Goal: Information Seeking & Learning: Learn about a topic

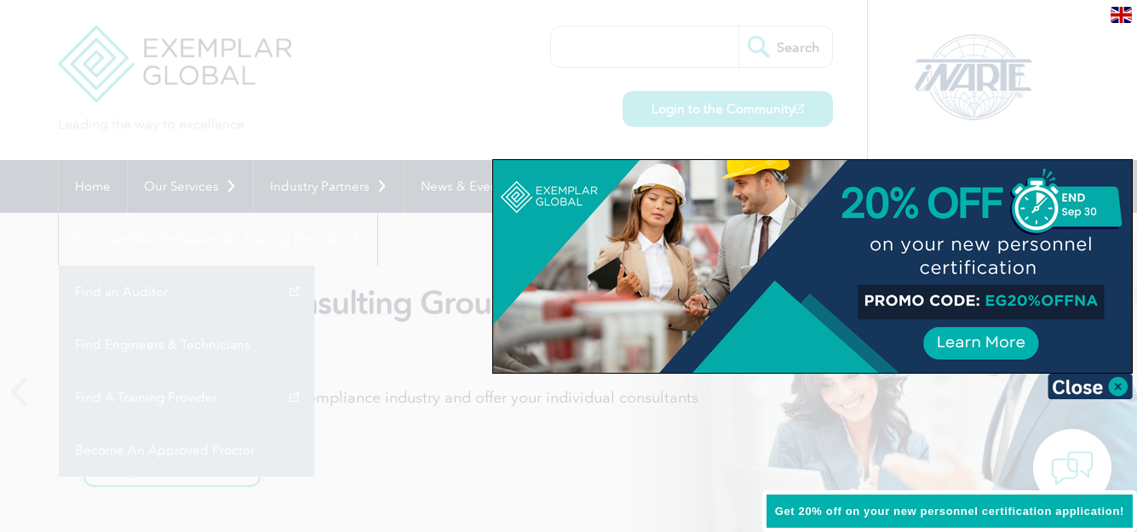
click at [526, 126] on div at bounding box center [568, 266] width 1137 height 532
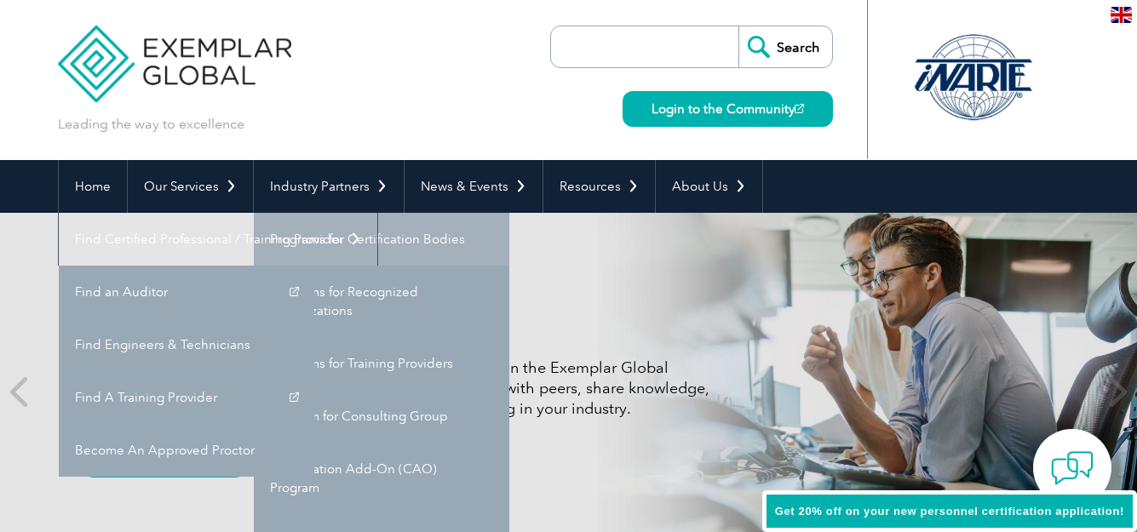
click at [374, 237] on link "Programs for Certification Bodies" at bounding box center [382, 239] width 256 height 53
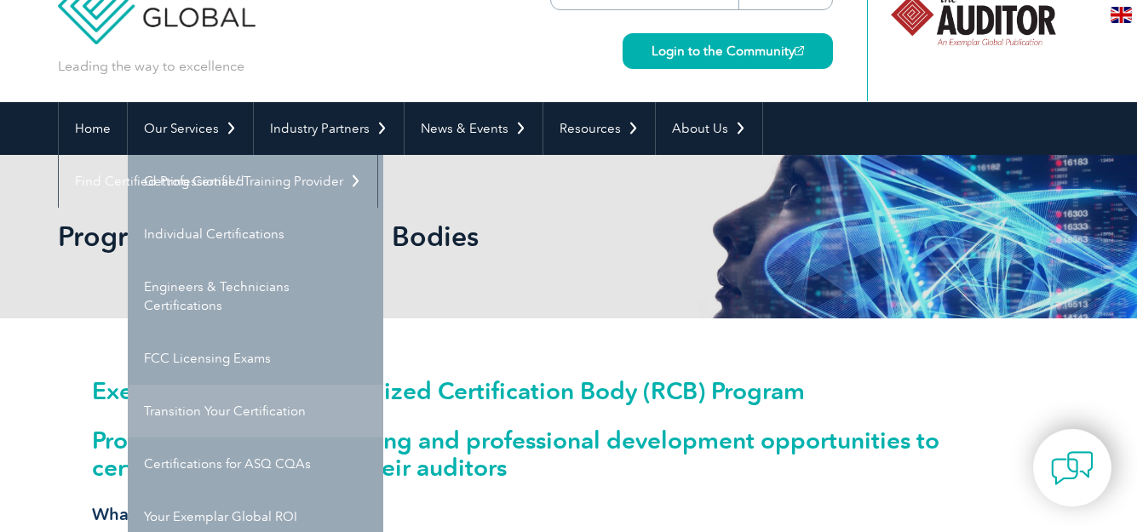
scroll to position [170, 0]
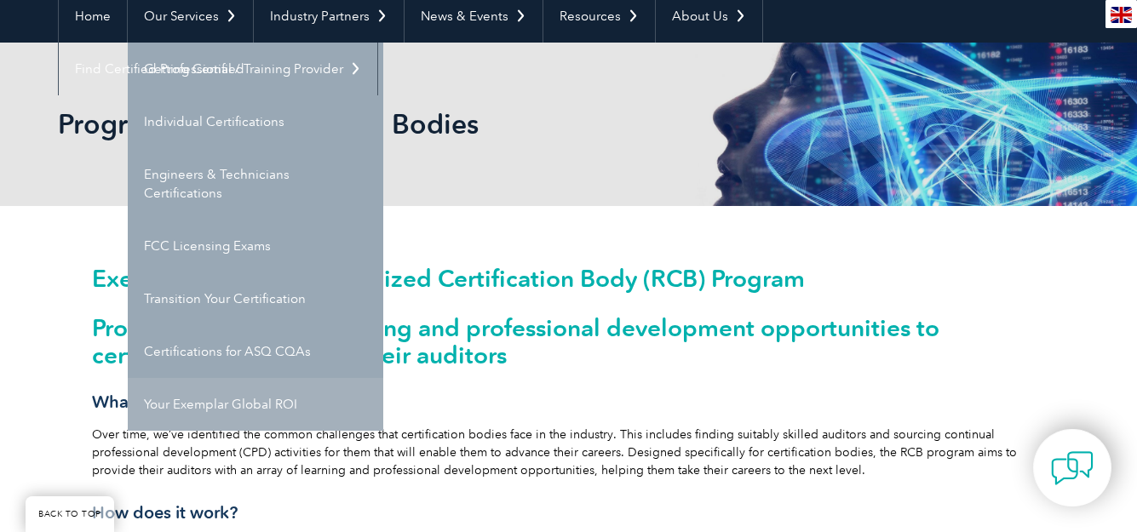
click at [216, 404] on link "Your Exemplar Global ROI" at bounding box center [256, 404] width 256 height 53
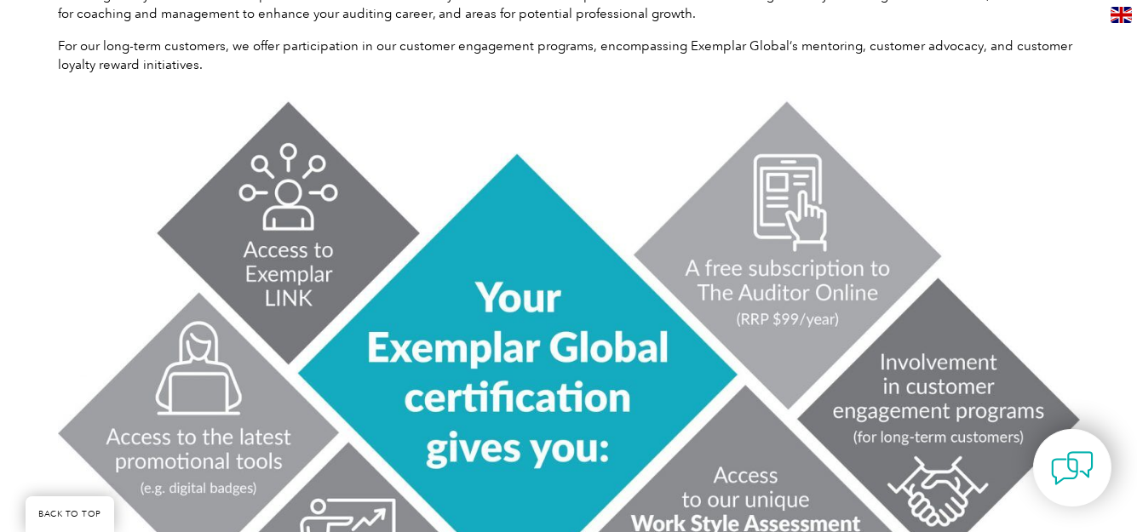
scroll to position [749, 0]
